Goal: Transaction & Acquisition: Purchase product/service

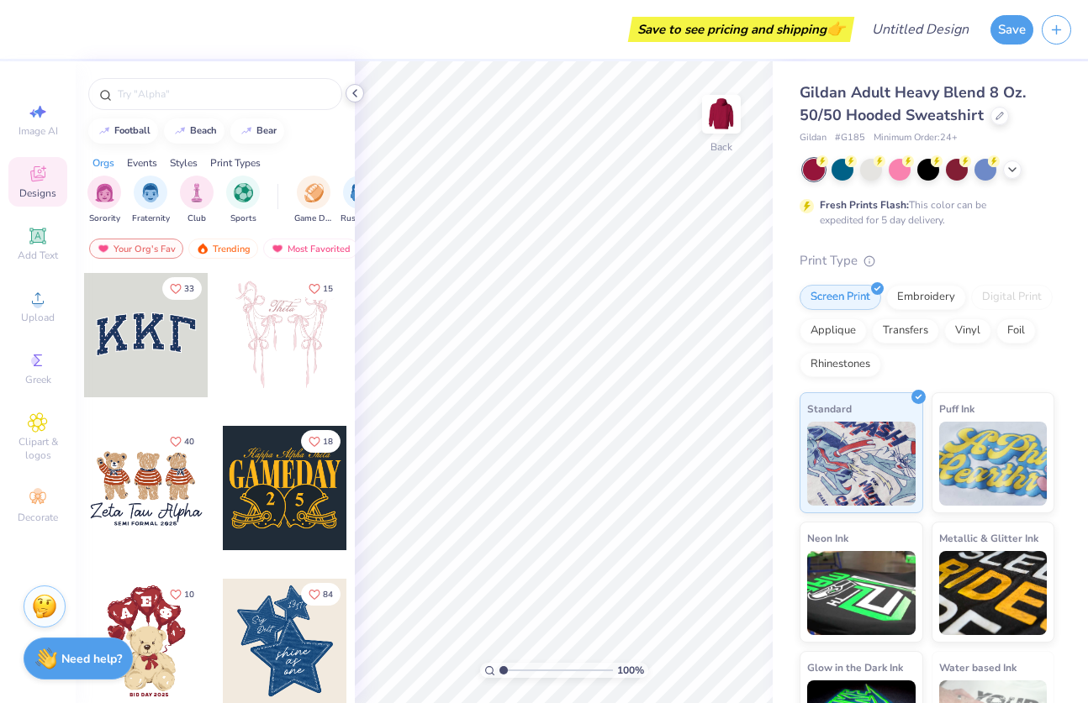
click at [358, 94] on icon at bounding box center [354, 93] width 13 height 13
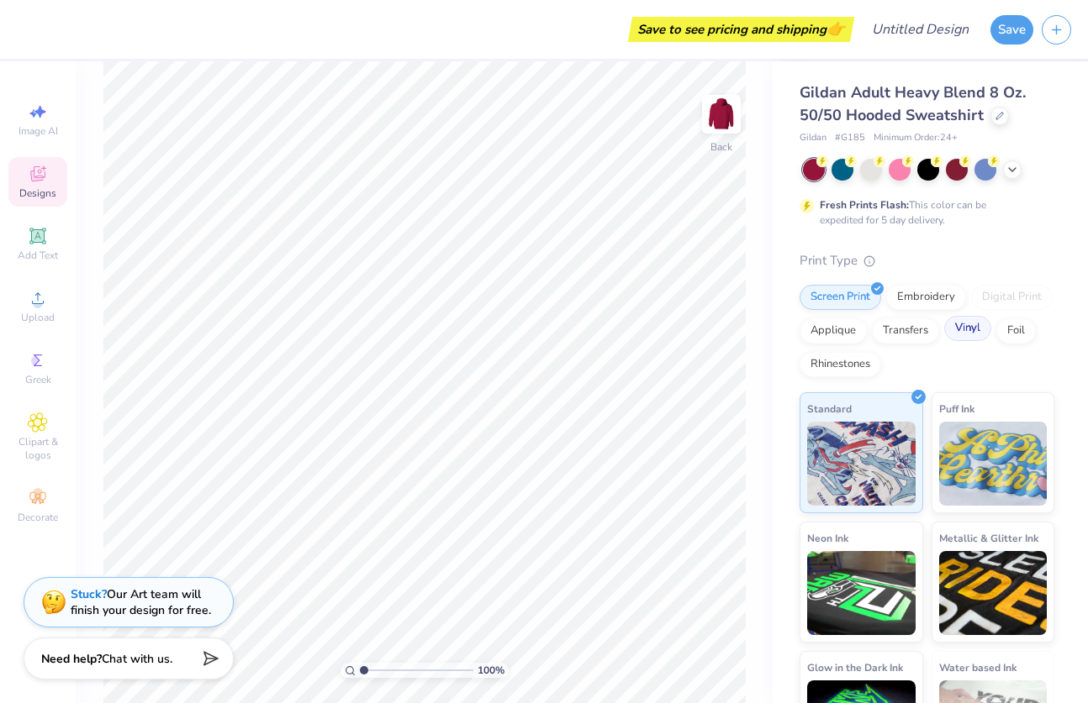
click at [966, 338] on div "Vinyl" at bounding box center [967, 328] width 47 height 25
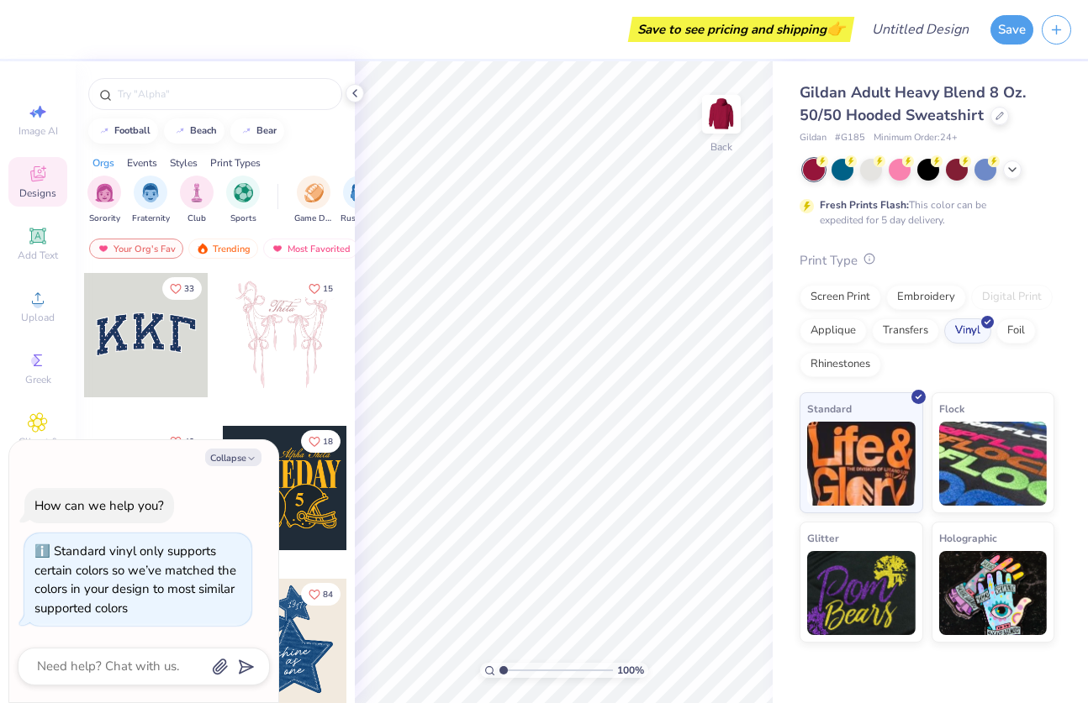
click at [865, 259] on icon at bounding box center [869, 259] width 12 height 12
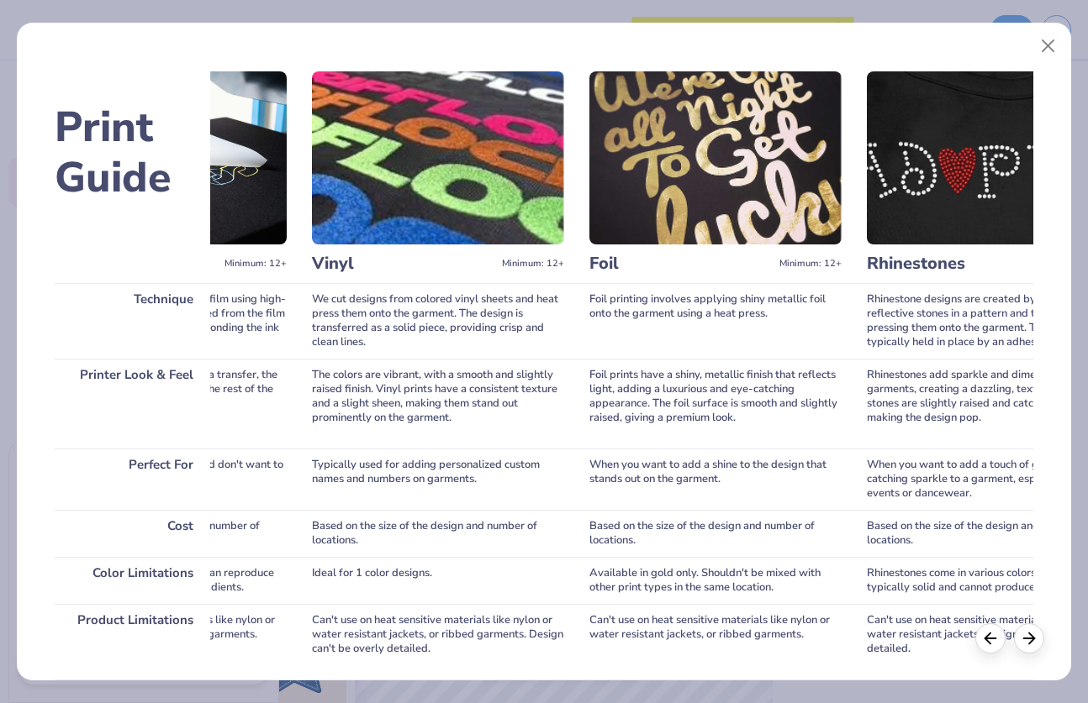
scroll to position [0, 1422]
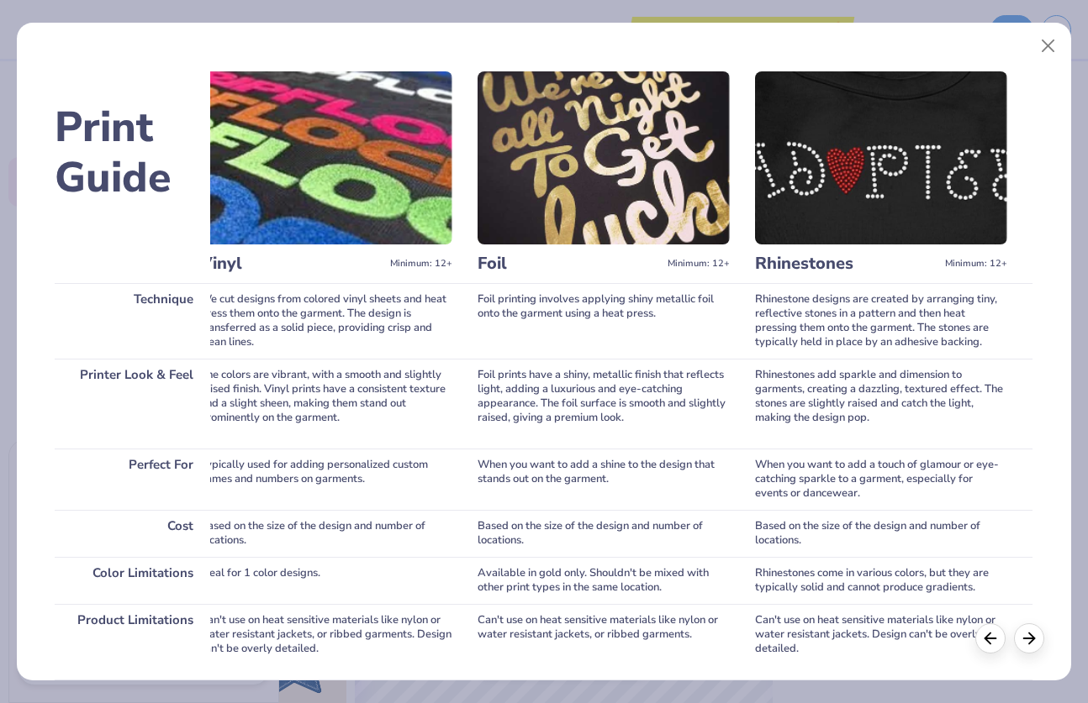
click at [834, 2] on div "Print Guide Technique Printer Look & Feel Perfect For Cost Color Limitations Pr…" at bounding box center [544, 351] width 1088 height 703
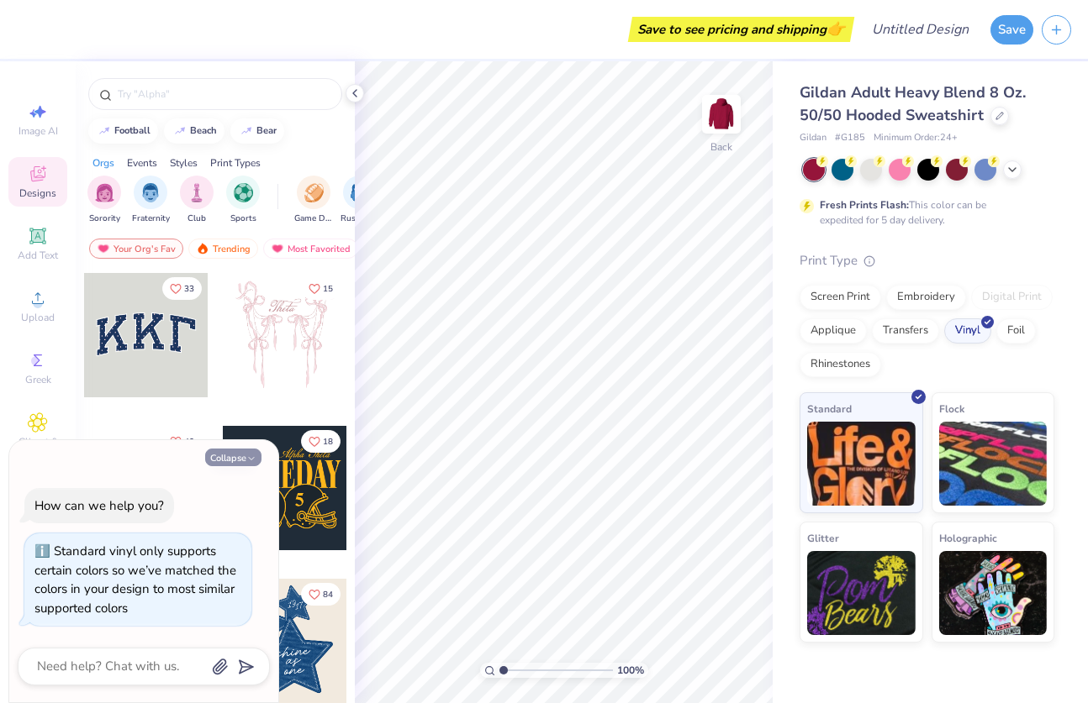
click at [247, 462] on icon "button" at bounding box center [251, 459] width 10 height 10
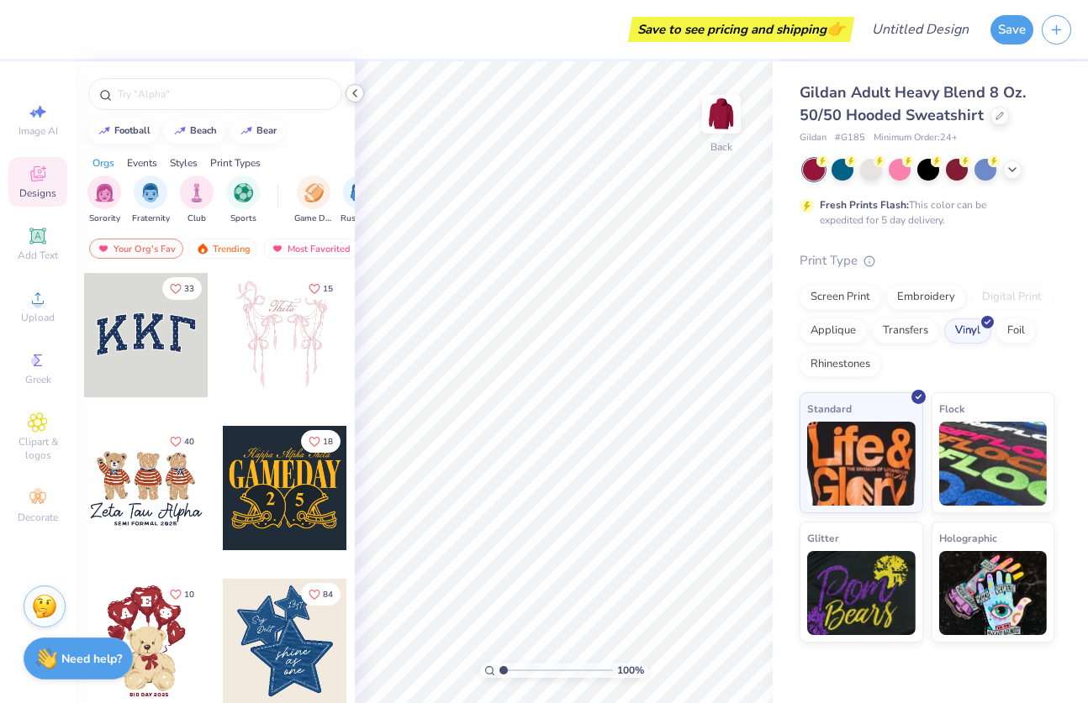
click at [350, 91] on icon at bounding box center [354, 93] width 13 height 13
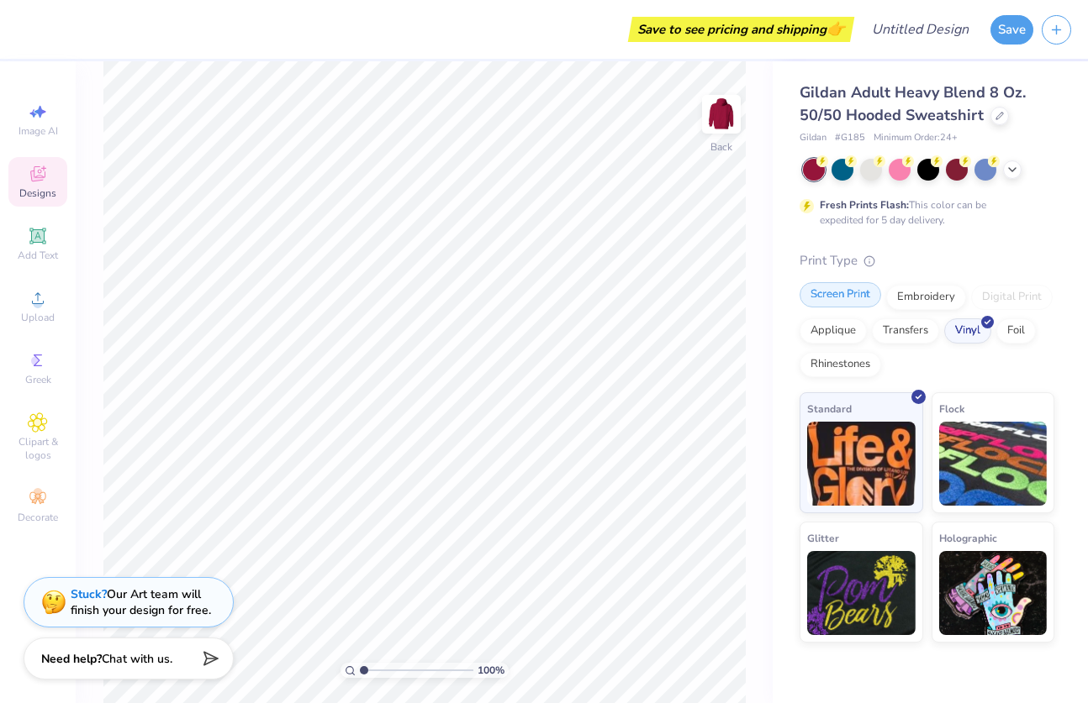
click at [832, 306] on div "Screen Print" at bounding box center [840, 294] width 82 height 25
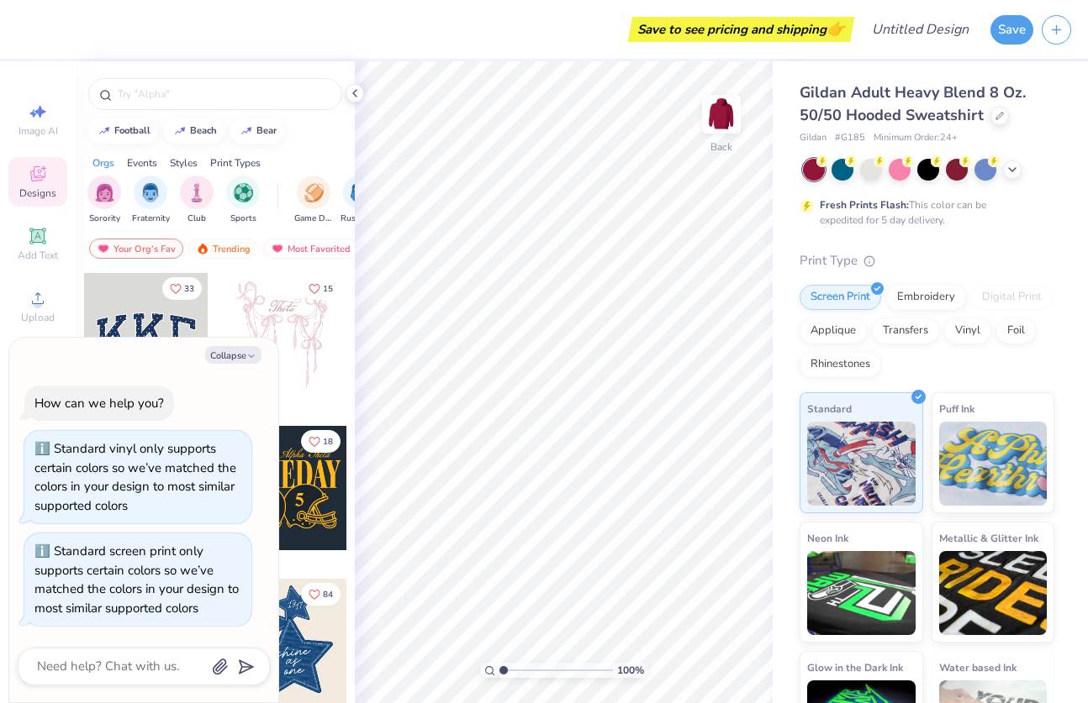
click at [997, 297] on div "Digital Print" at bounding box center [1012, 297] width 82 height 25
click at [250, 350] on button "Collapse" at bounding box center [233, 355] width 56 height 18
type textarea "x"
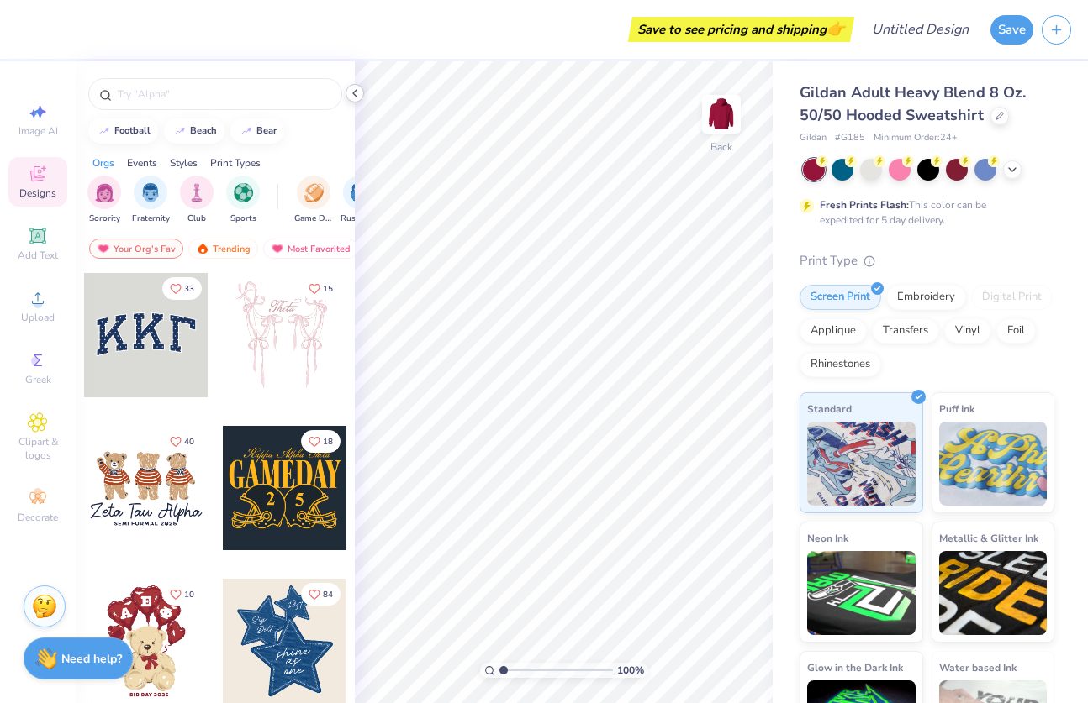
click at [349, 99] on div at bounding box center [354, 93] width 18 height 18
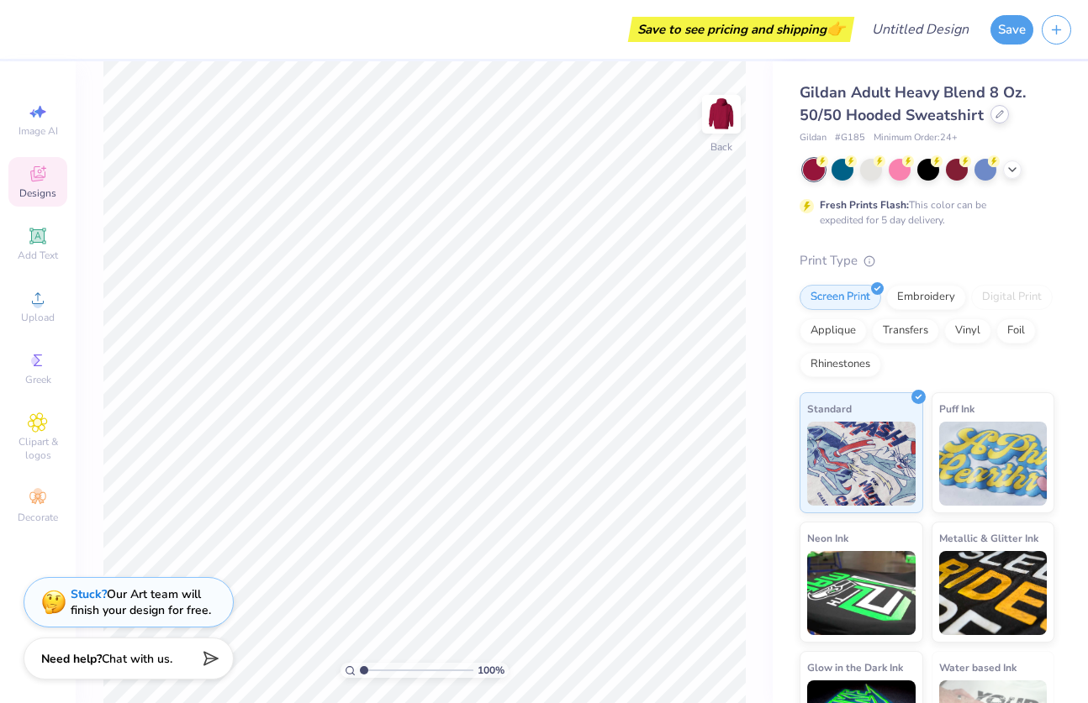
click at [997, 113] on icon at bounding box center [999, 114] width 8 height 8
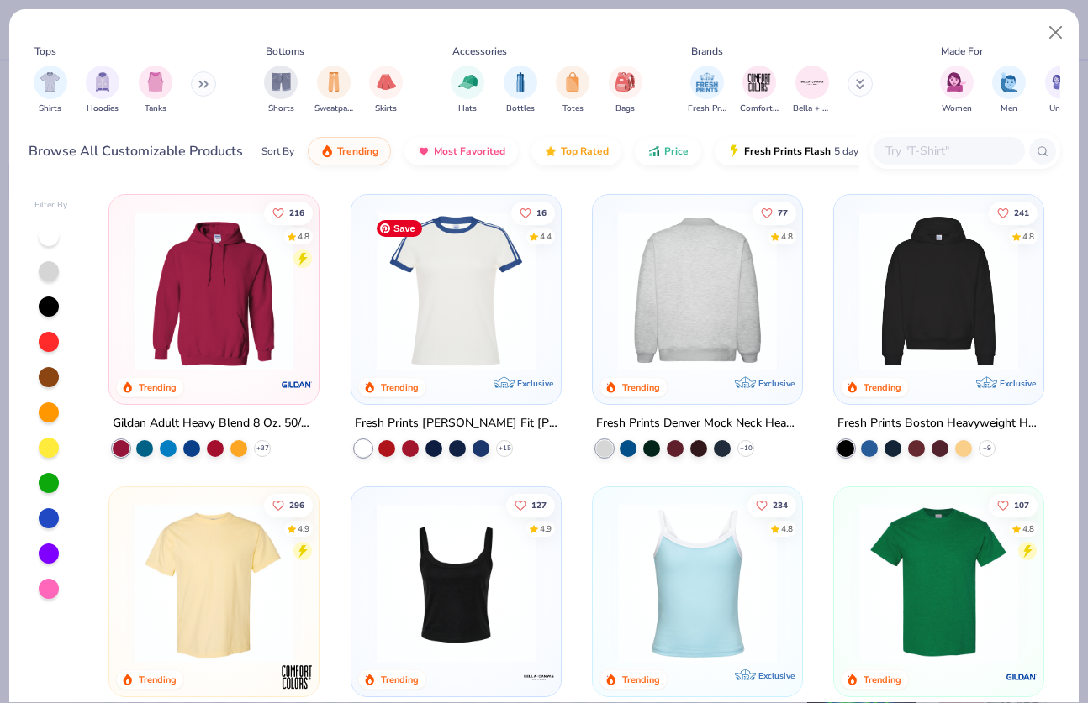
click at [446, 310] on img at bounding box center [456, 291] width 176 height 159
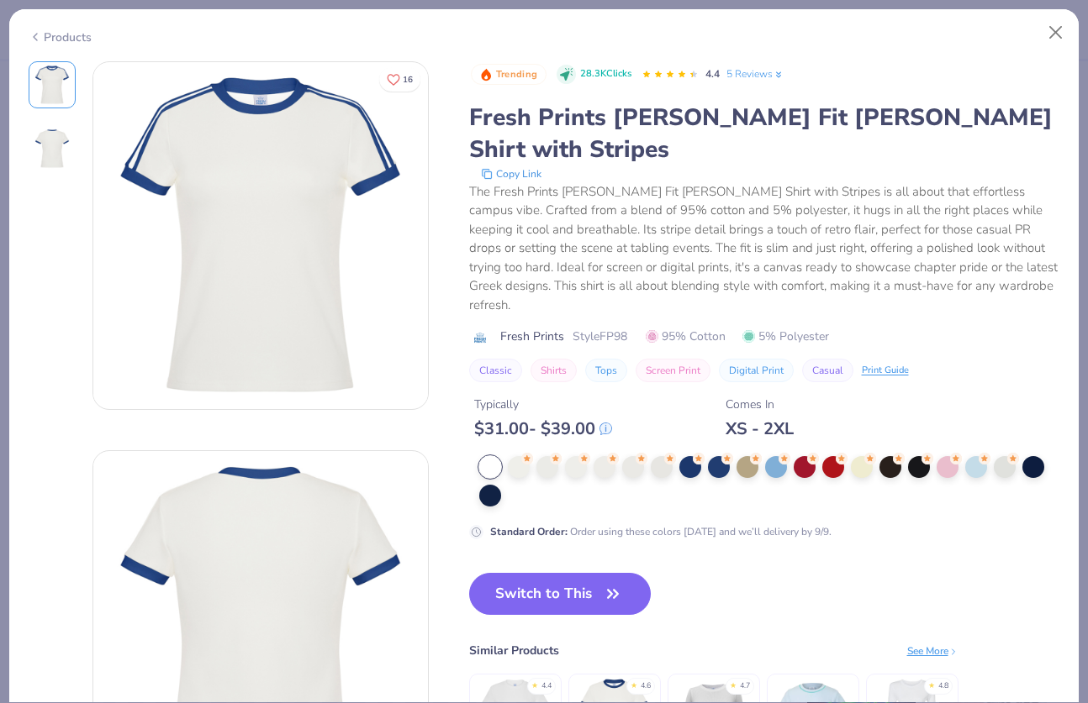
click at [593, 598] on div "Switch to This Similar Products See More ★ 4.4 ★ 4.6 ★ 4.7 ★ 4.8" at bounding box center [713, 686] width 489 height 227
drag, startPoint x: 585, startPoint y: 576, endPoint x: 756, endPoint y: 431, distance: 223.6
click at [585, 575] on button "Switch to This" at bounding box center [560, 594] width 182 height 42
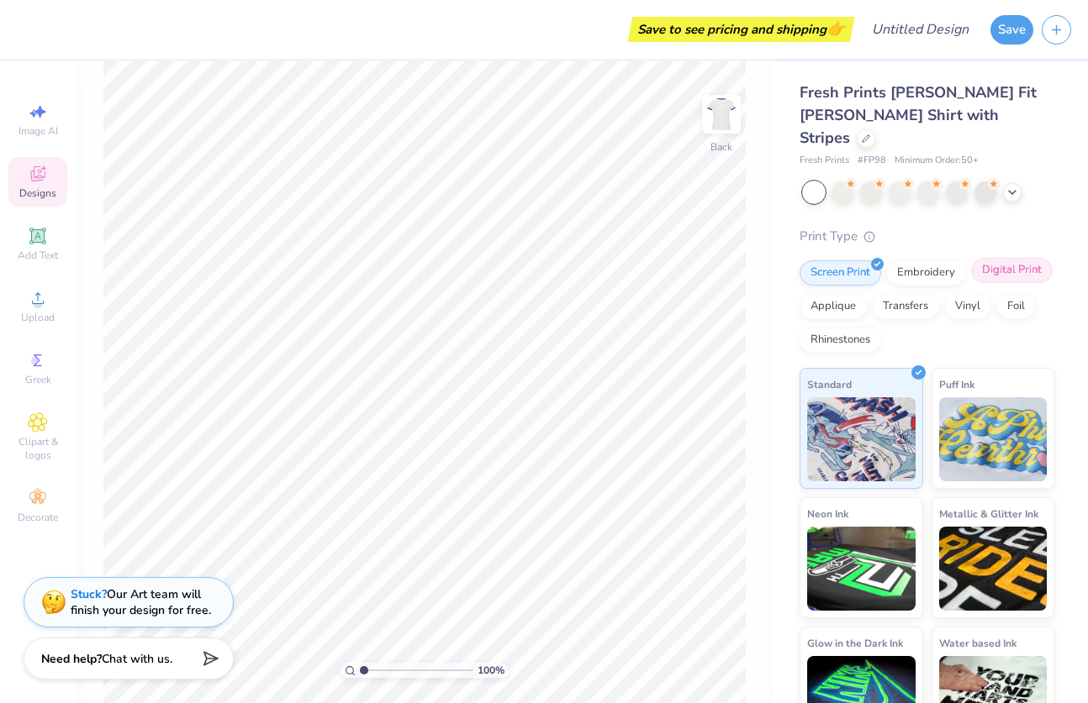
click at [988, 258] on div "Digital Print" at bounding box center [1012, 270] width 82 height 25
